Goal: Information Seeking & Learning: Learn about a topic

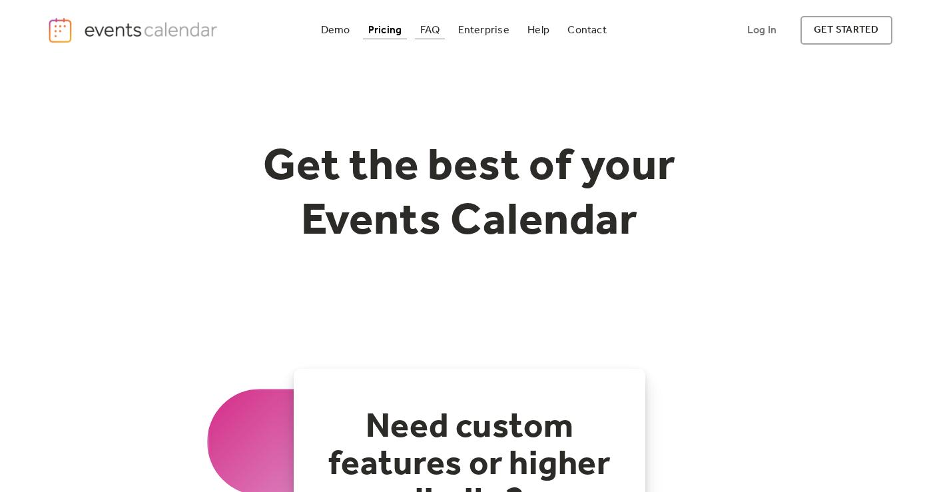
click at [432, 34] on div "FAQ" at bounding box center [430, 30] width 20 height 7
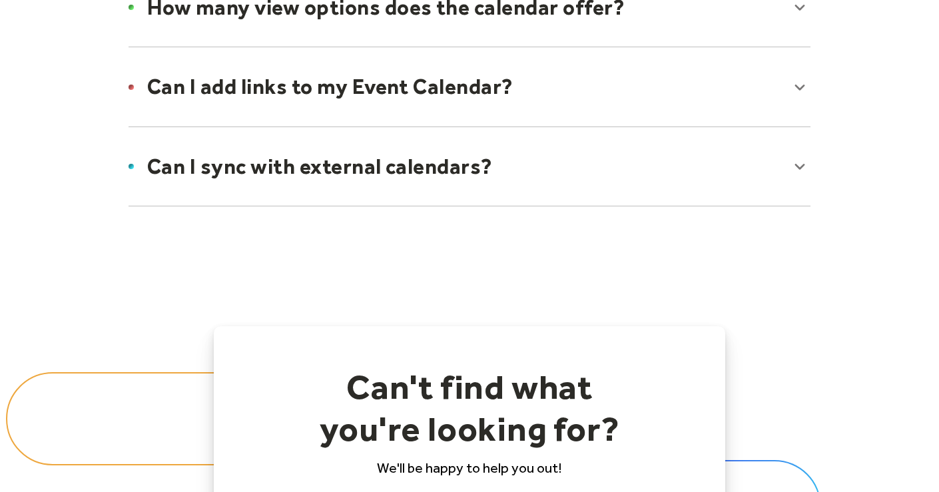
scroll to position [1143, 0]
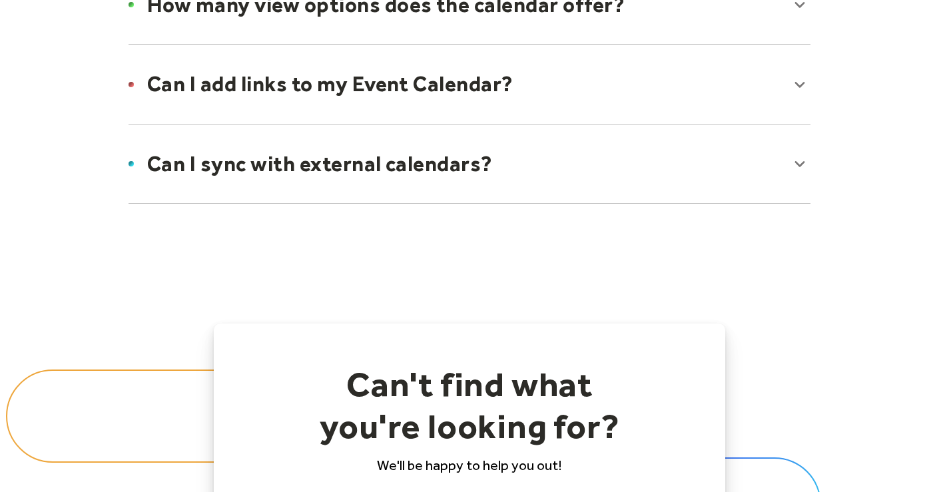
click at [385, 170] on div at bounding box center [469, 163] width 709 height 81
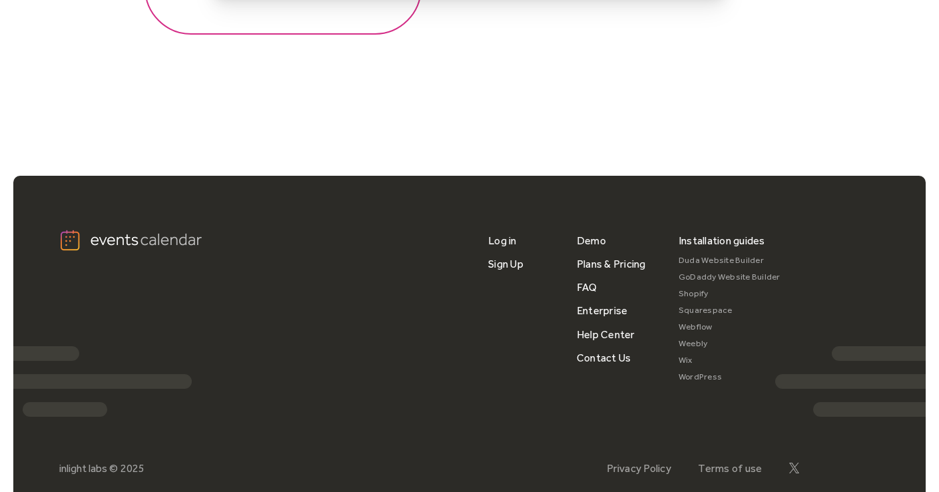
scroll to position [1844, 0]
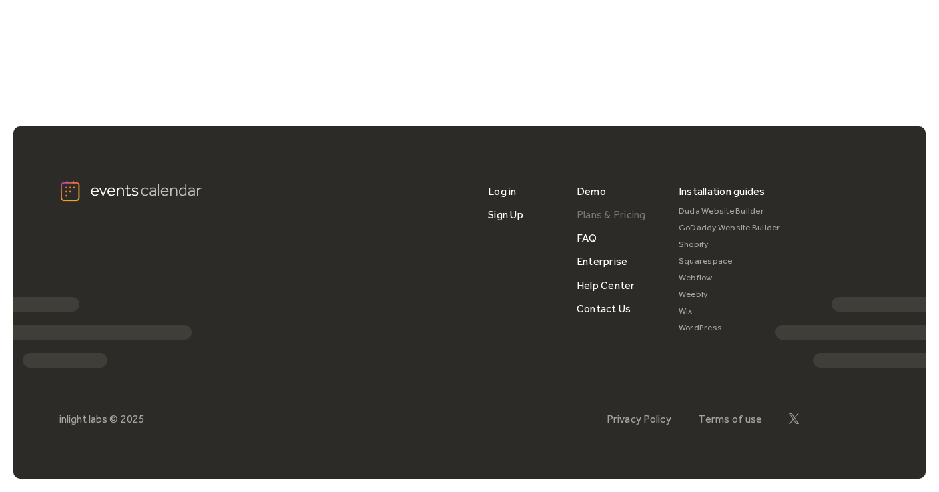
click at [599, 210] on link "Plans & Pricing" at bounding box center [611, 214] width 69 height 23
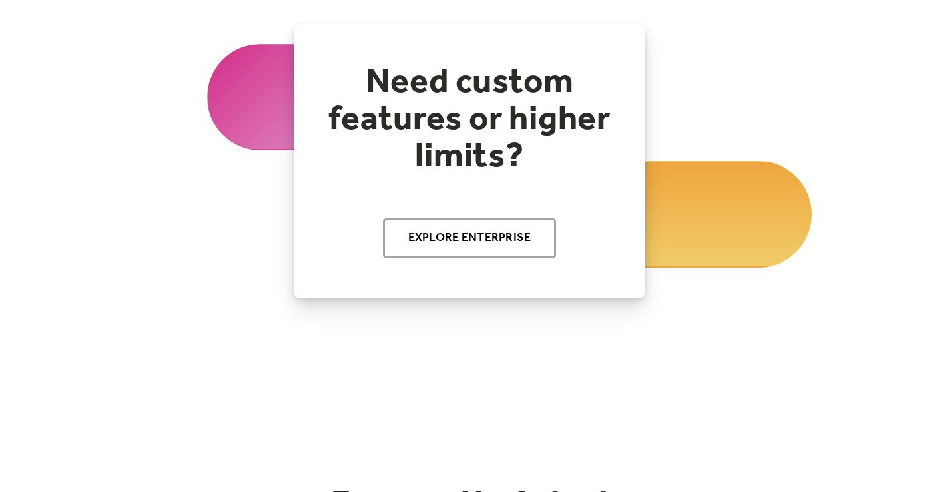
scroll to position [346, 0]
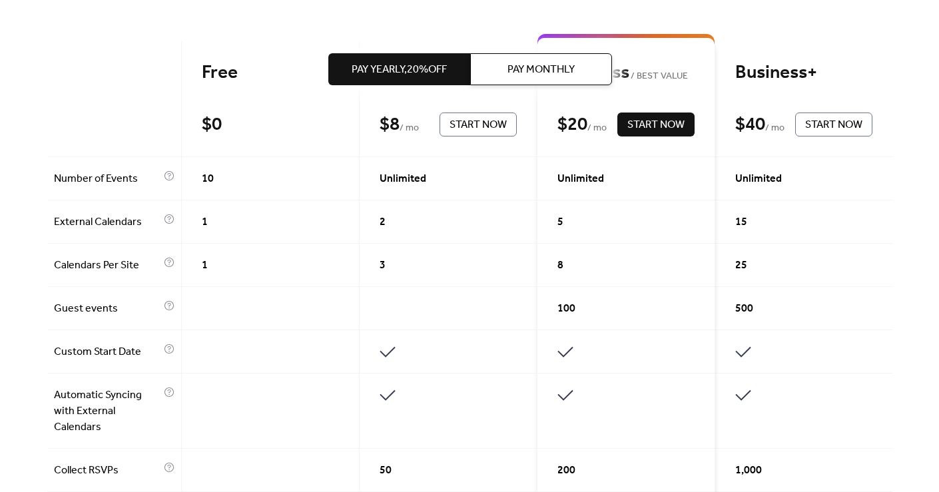
click at [574, 67] on span "Pay Monthly" at bounding box center [540, 70] width 67 height 16
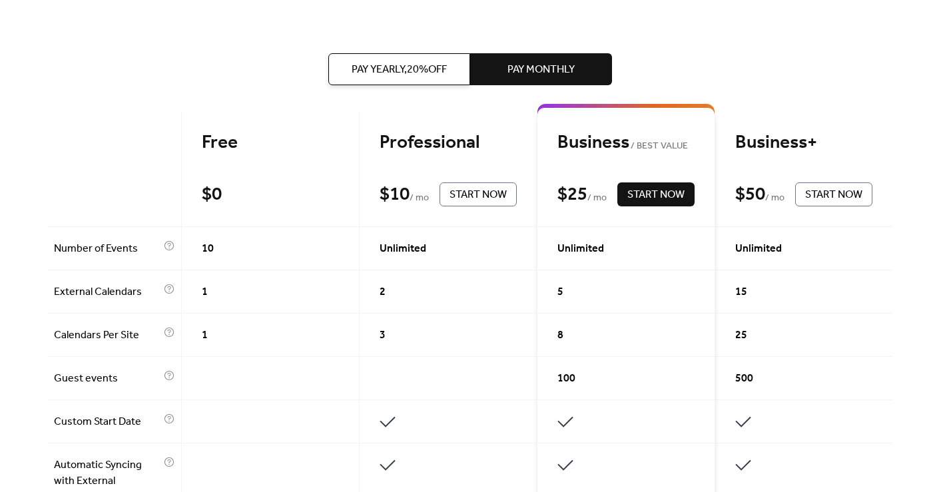
scroll to position [275, 0]
click at [420, 57] on button "Pay Yearly, 20% off" at bounding box center [399, 69] width 142 height 32
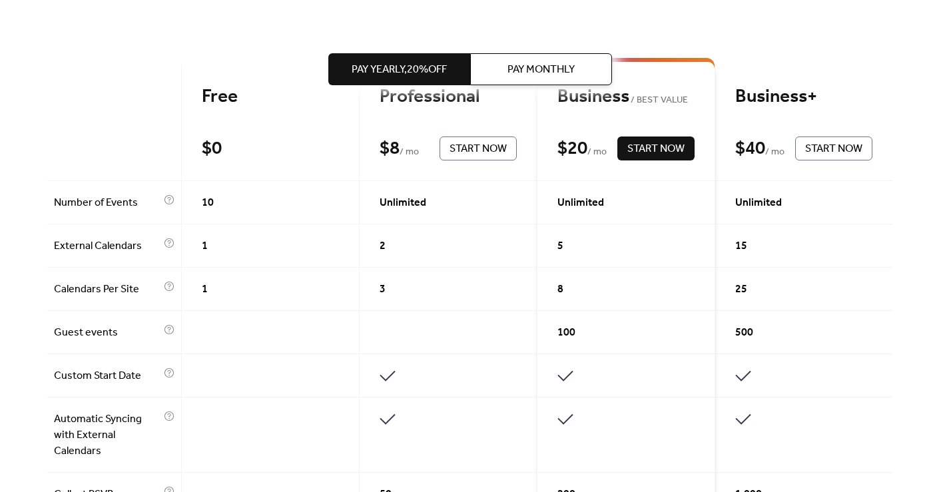
scroll to position [329, 0]
